Goal: Navigation & Orientation: Find specific page/section

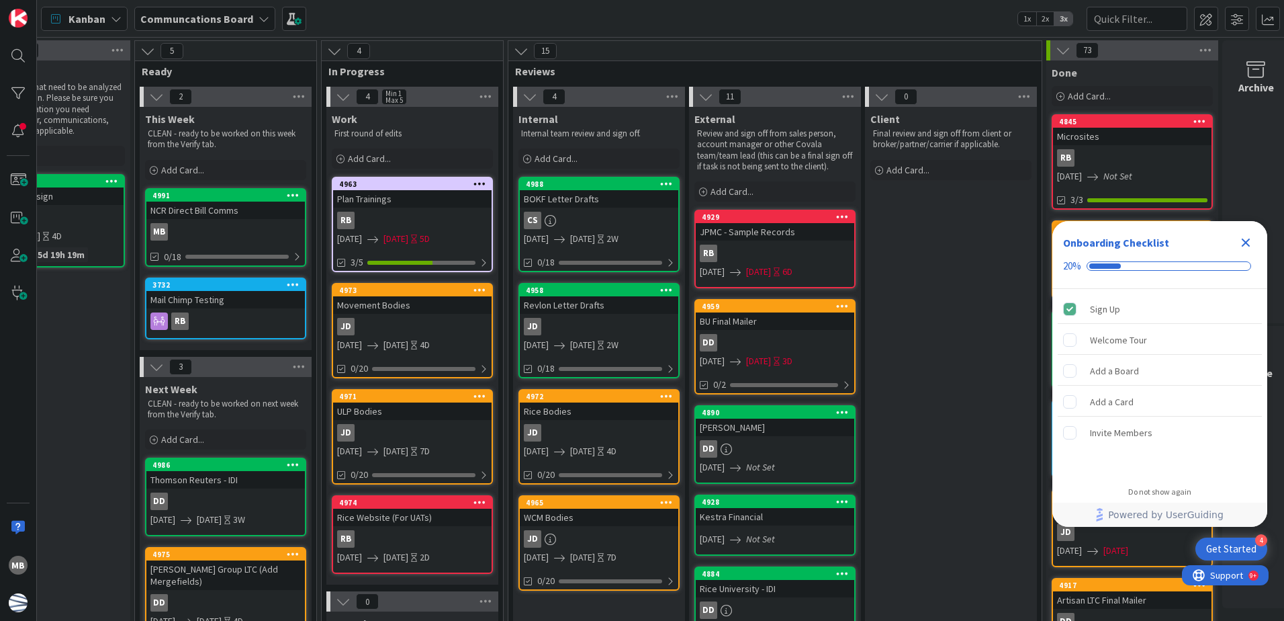
click at [1250, 242] on icon "Close Checklist" at bounding box center [1246, 242] width 16 height 16
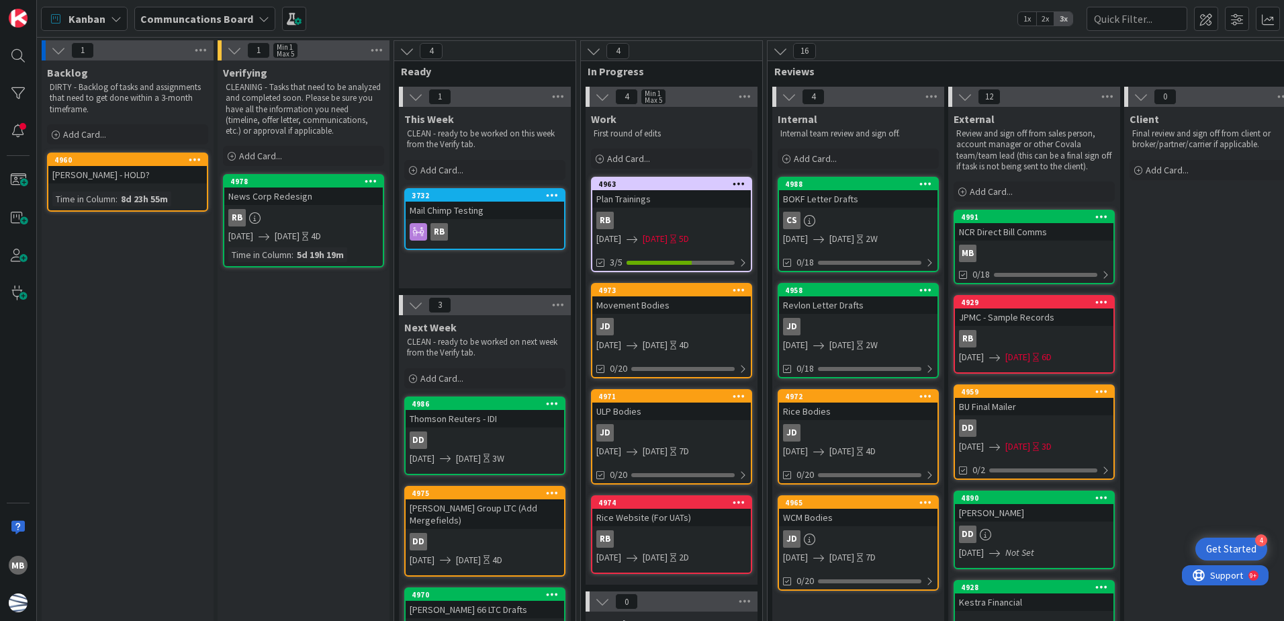
click at [672, 328] on div "JD" at bounding box center [672, 326] width 159 height 17
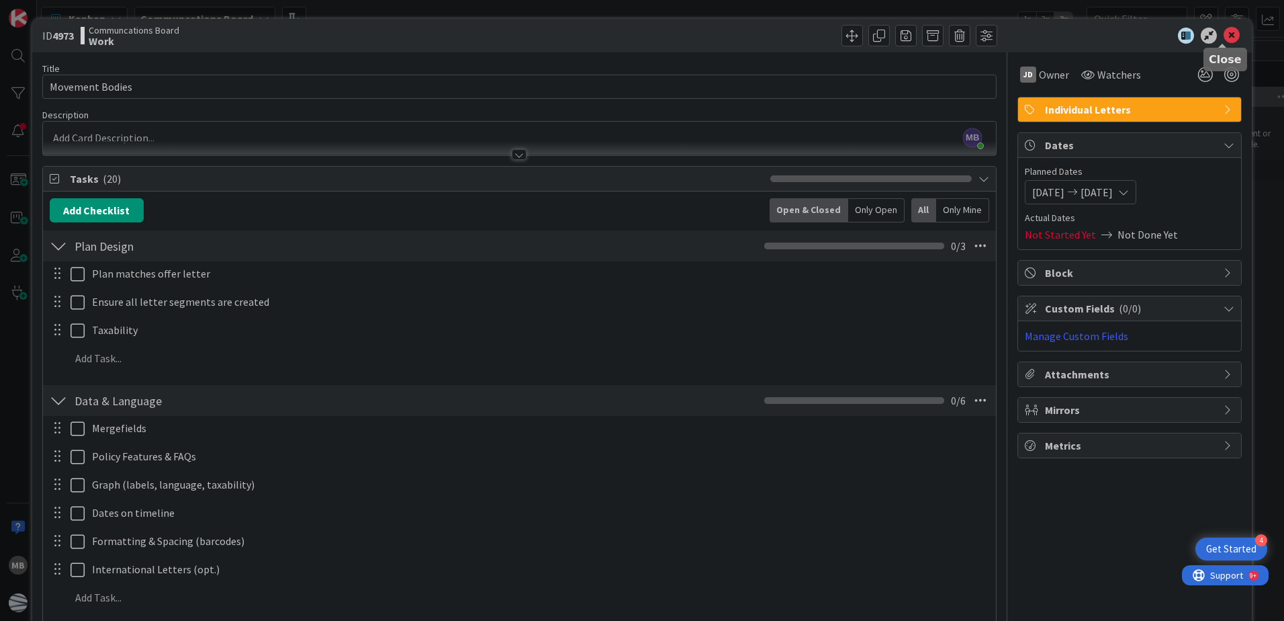
click at [1224, 34] on icon at bounding box center [1232, 36] width 16 height 16
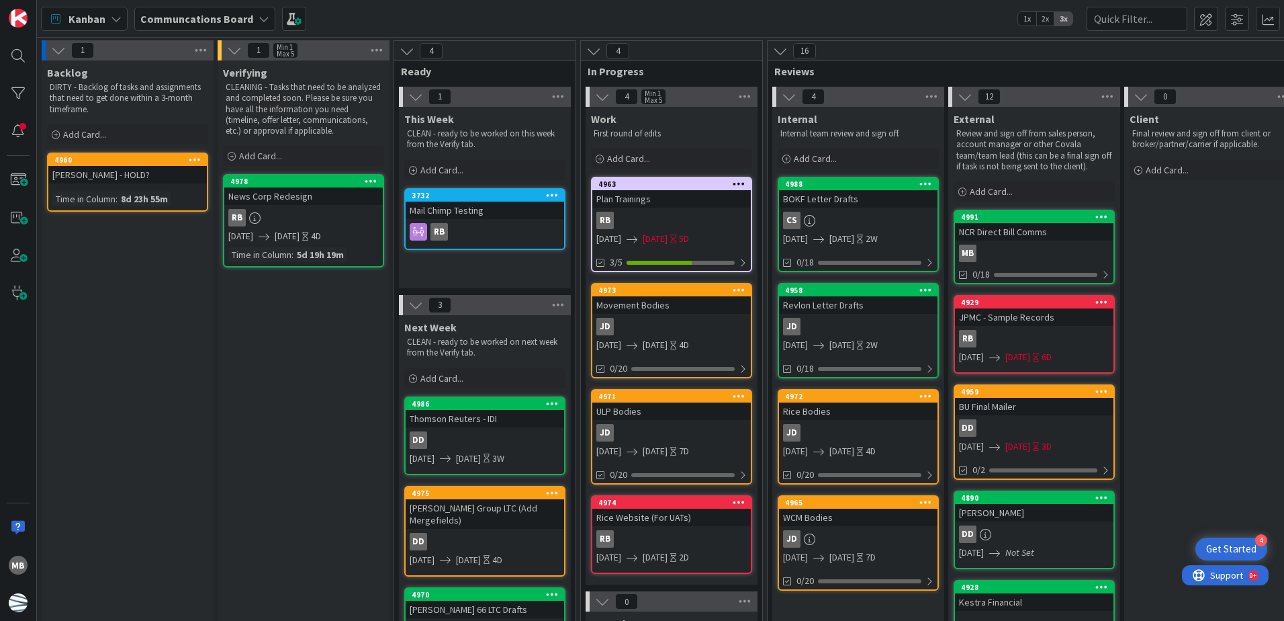
click at [691, 309] on div "Movement Bodies" at bounding box center [672, 304] width 159 height 17
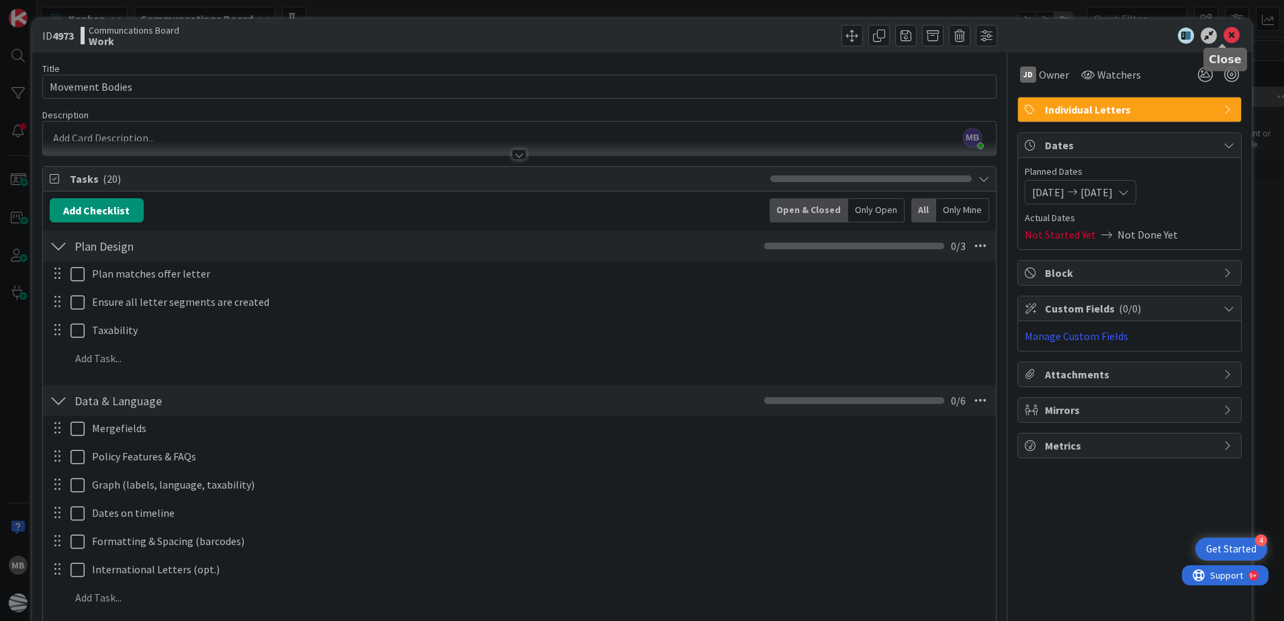
click at [1225, 34] on icon at bounding box center [1232, 36] width 16 height 16
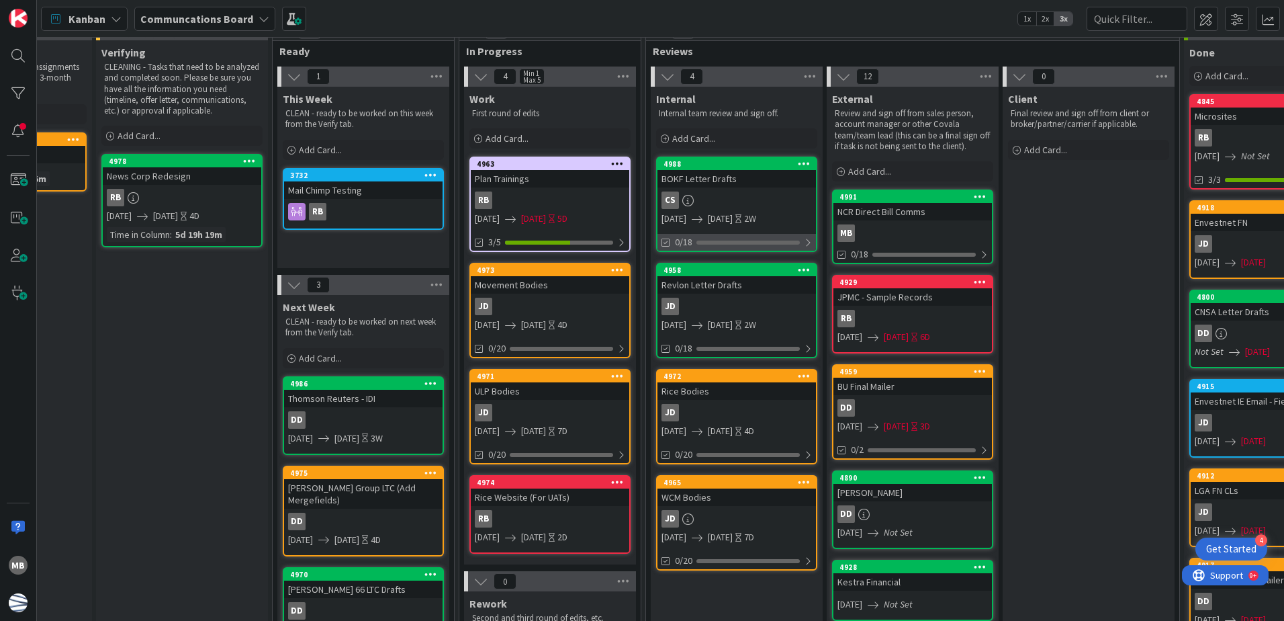
scroll to position [0, 122]
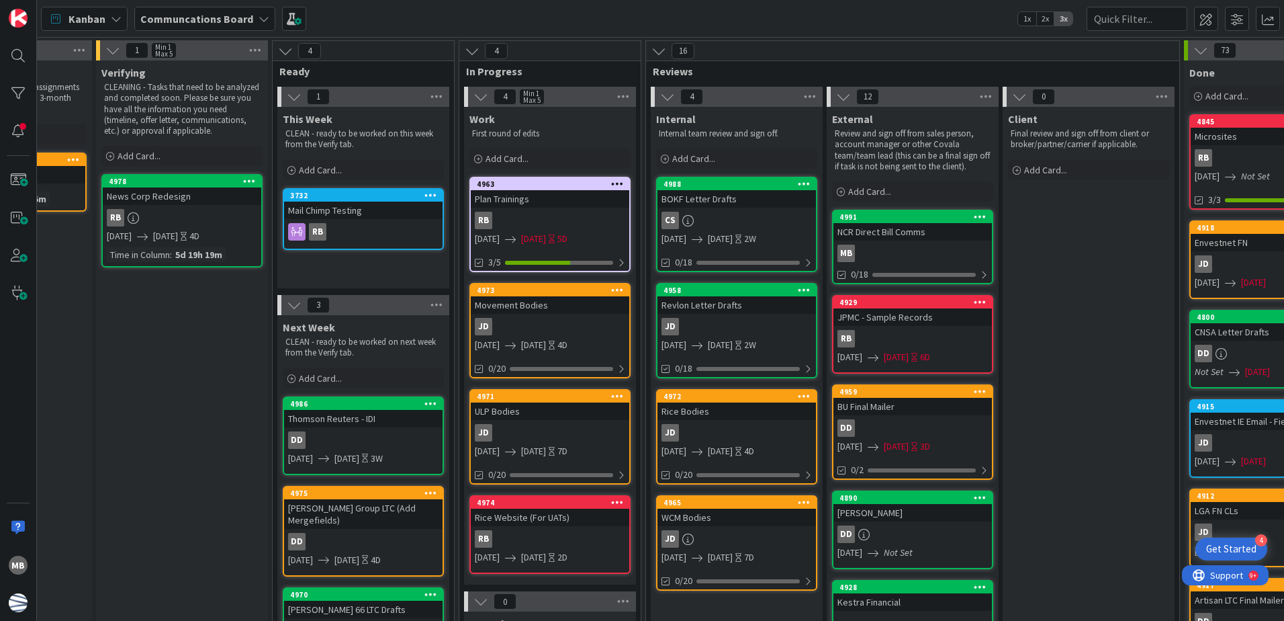
click at [741, 331] on div "JD" at bounding box center [737, 326] width 159 height 17
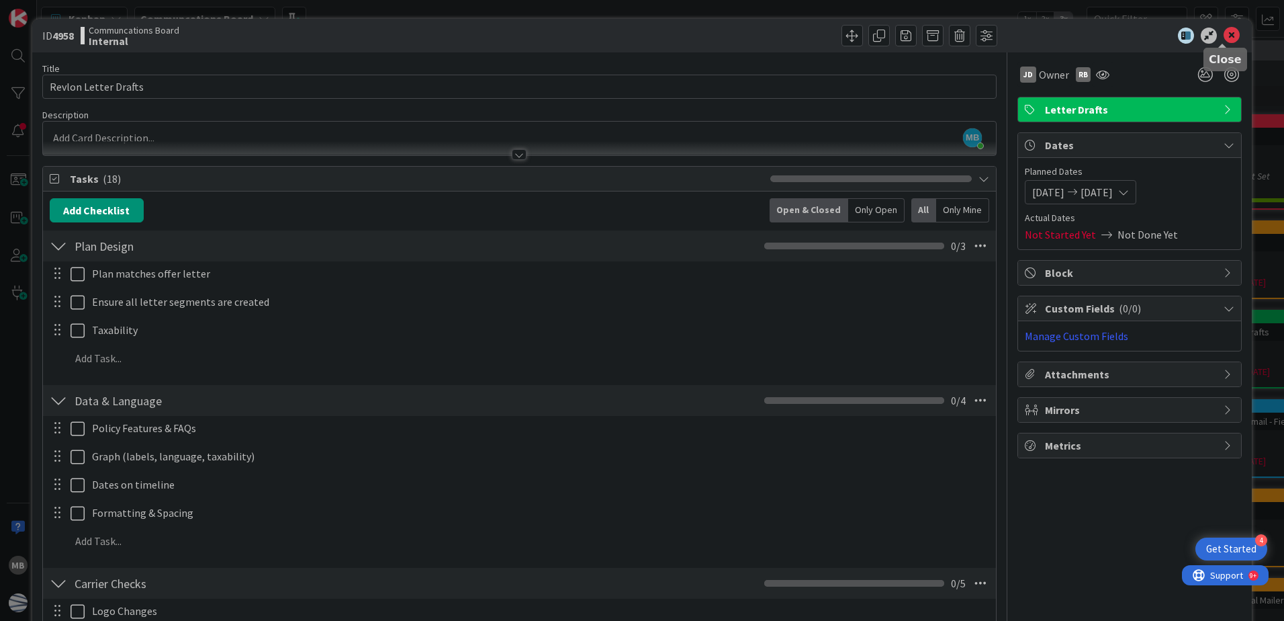
click at [1227, 32] on icon at bounding box center [1232, 36] width 16 height 16
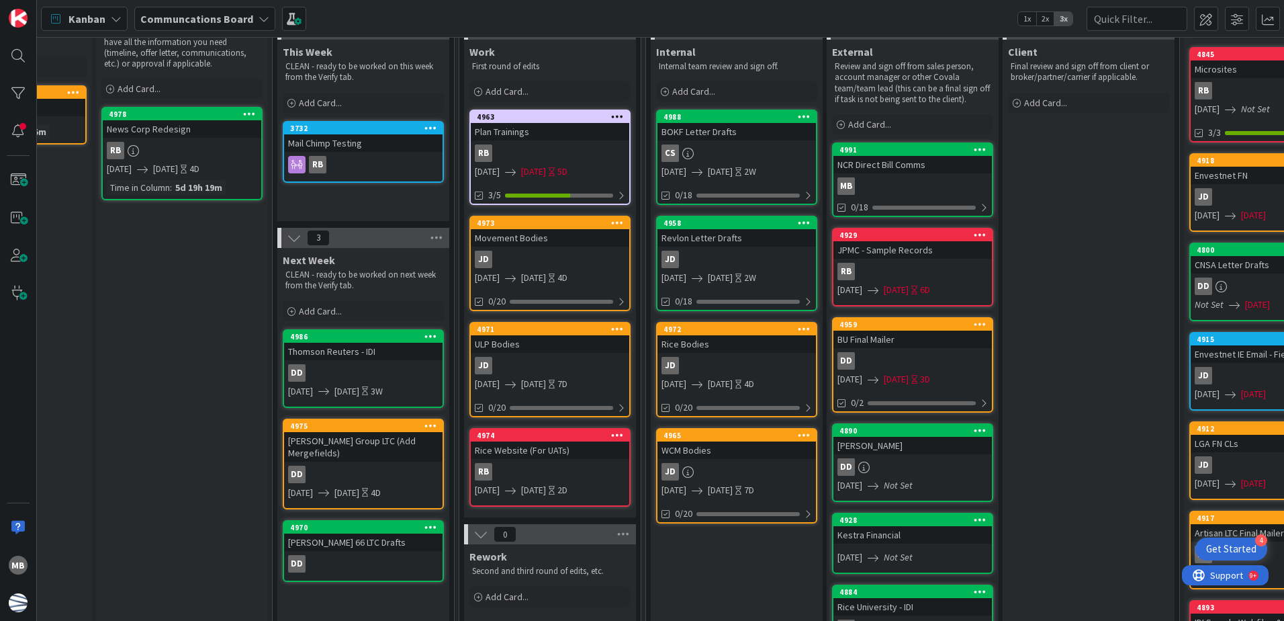
scroll to position [0, 122]
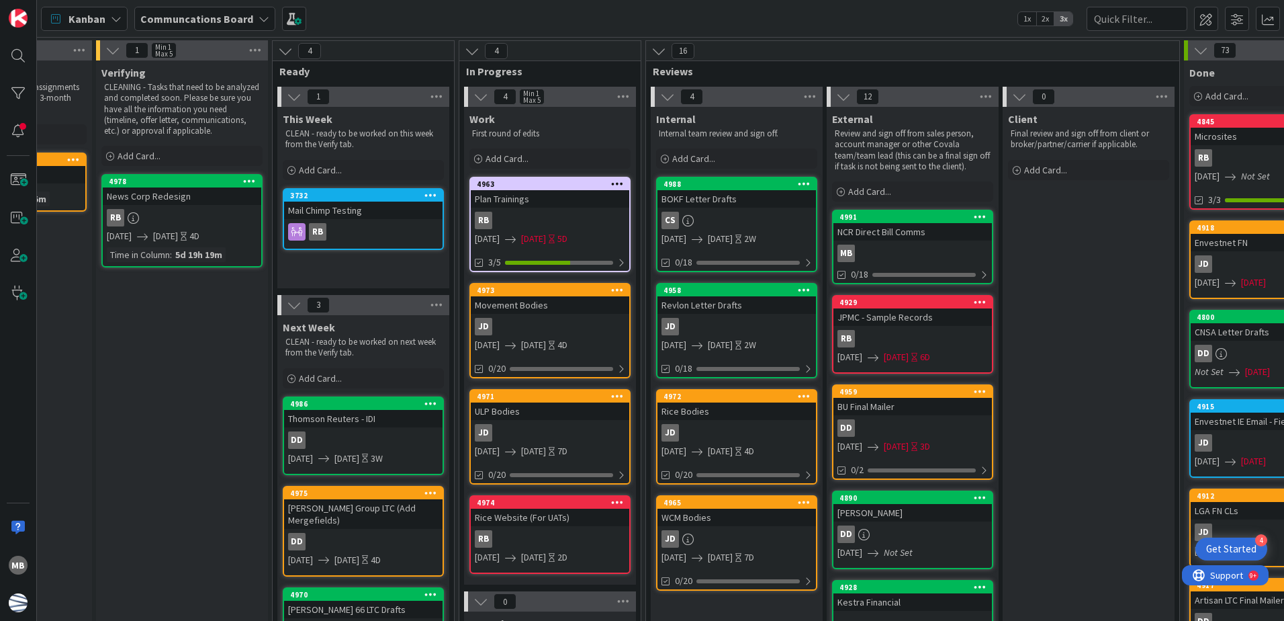
click at [744, 216] on div "CS" at bounding box center [737, 220] width 159 height 17
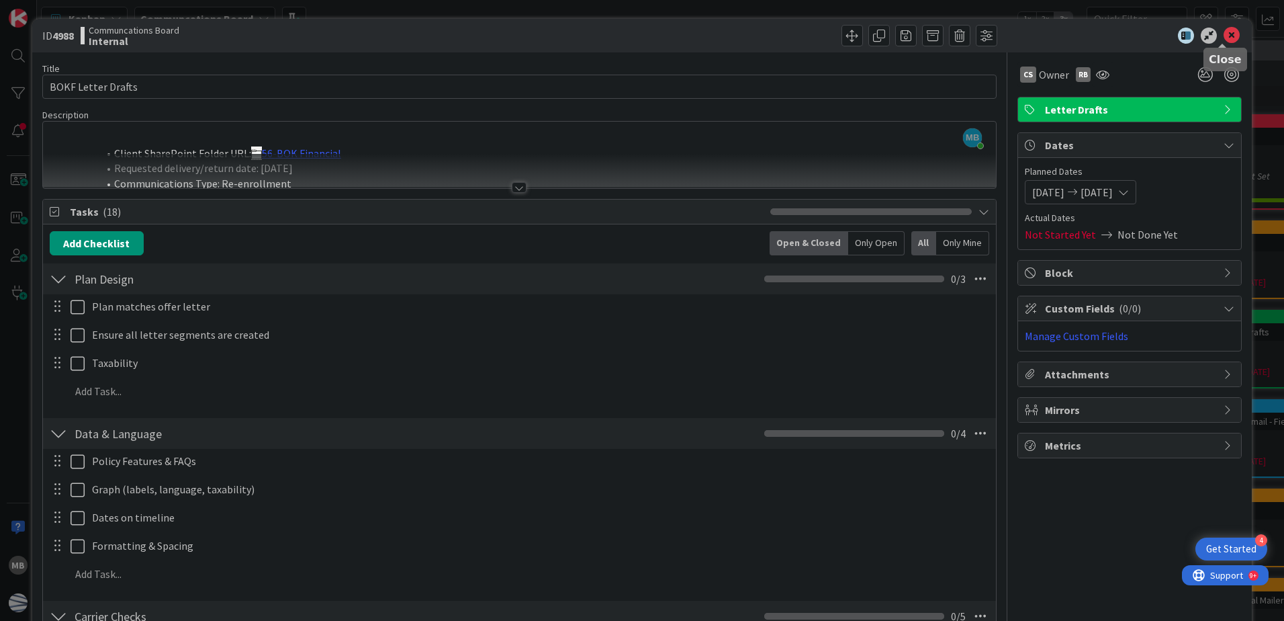
click at [1227, 34] on icon at bounding box center [1232, 36] width 16 height 16
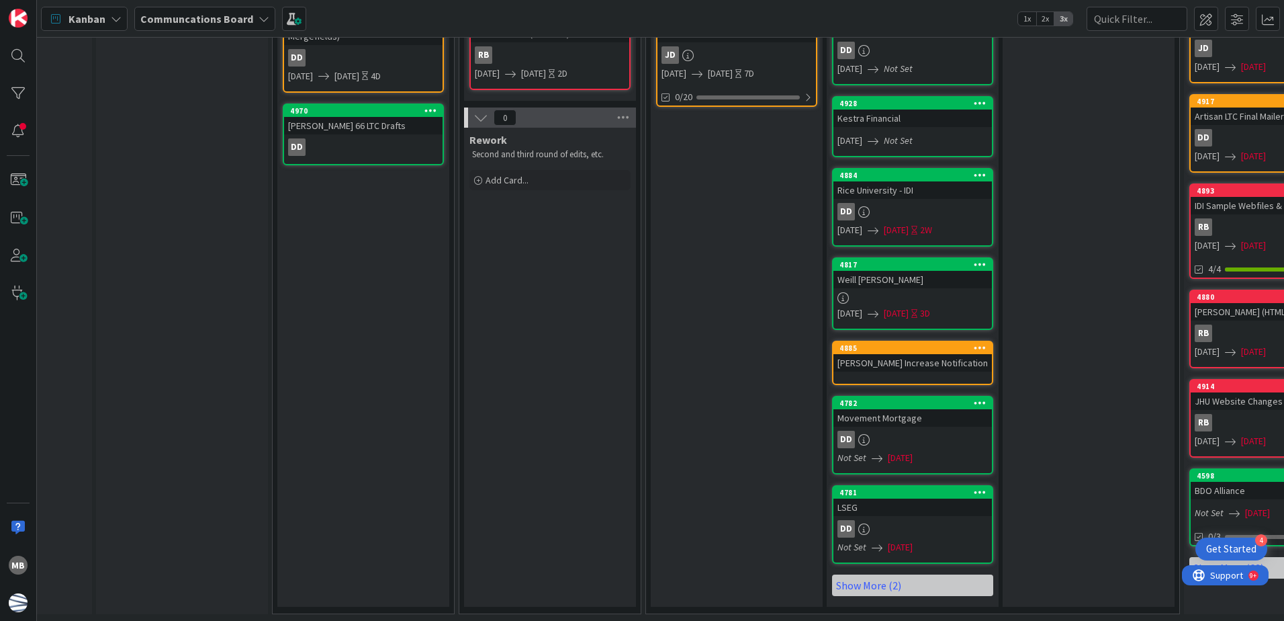
scroll to position [494, 122]
click at [911, 584] on link "Show More (2)" at bounding box center [912, 584] width 161 height 21
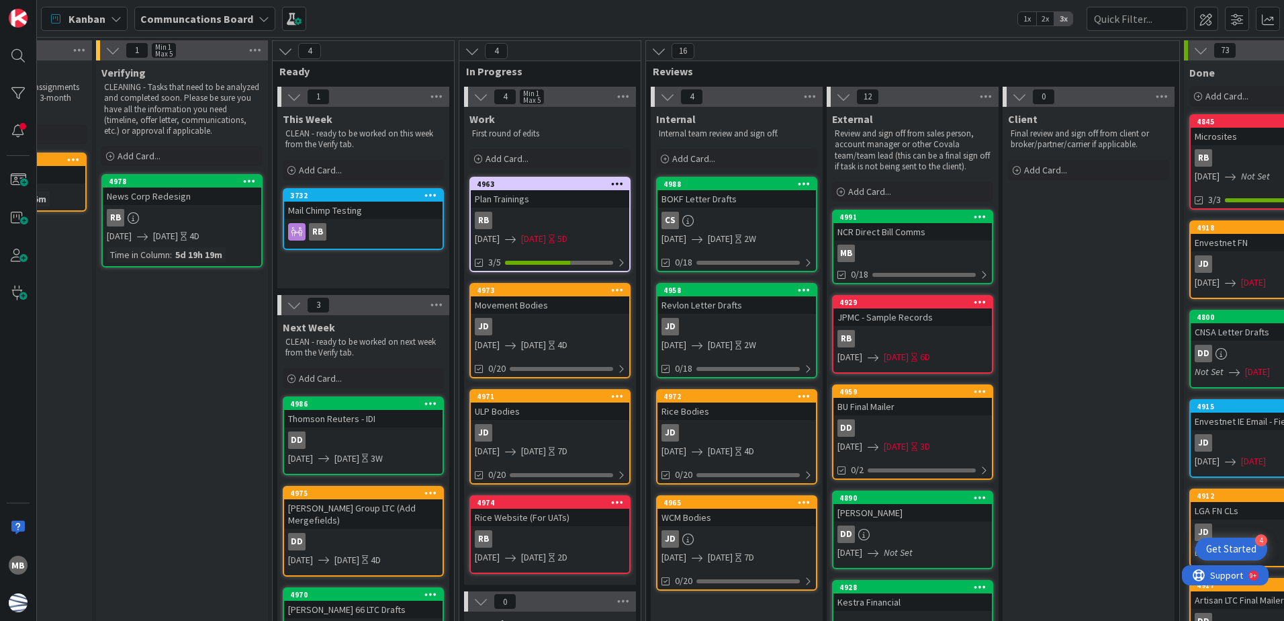
scroll to position [0, 0]
